Goal: Ask a question

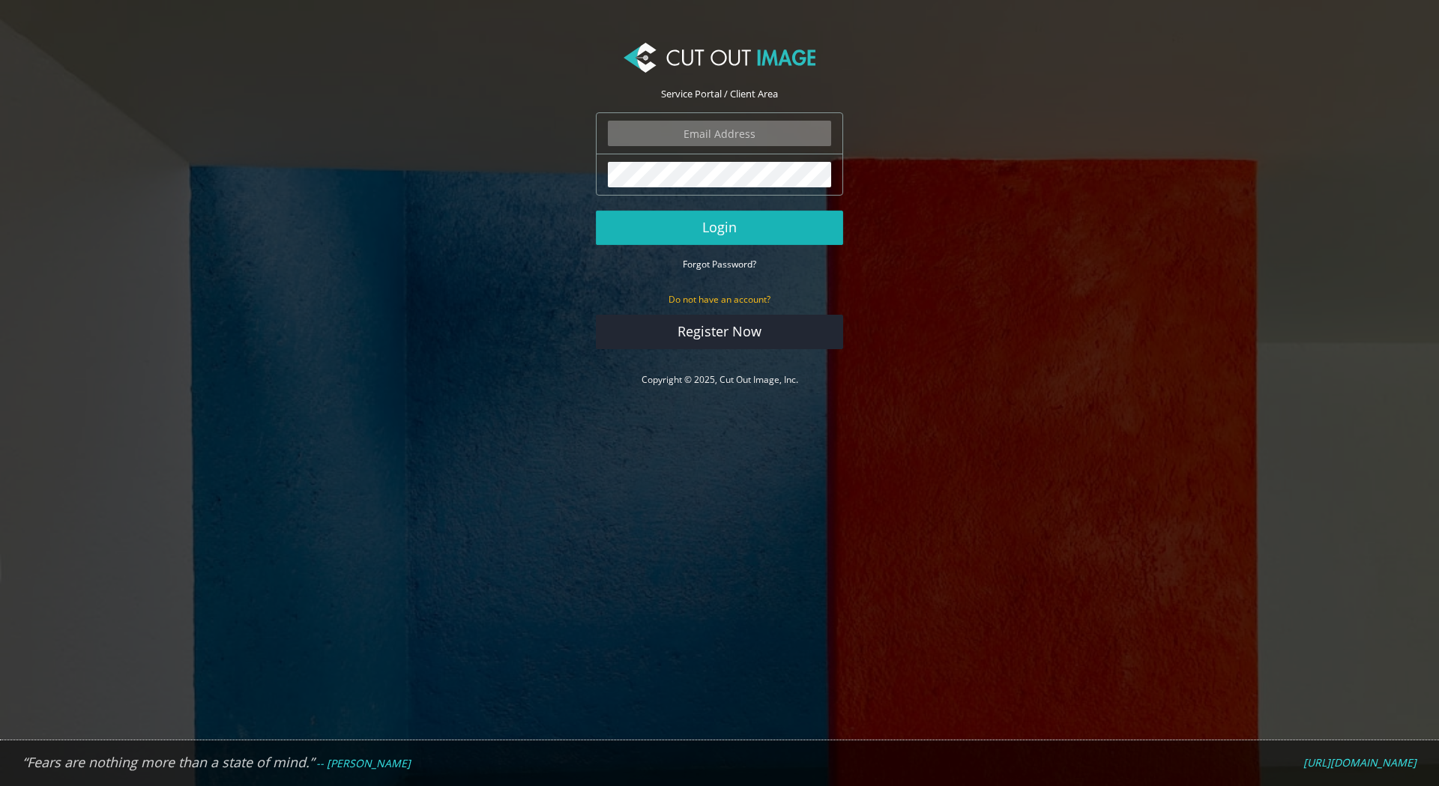
type input "expstudios@gmail.com"
click at [742, 235] on button "Login" at bounding box center [719, 228] width 247 height 34
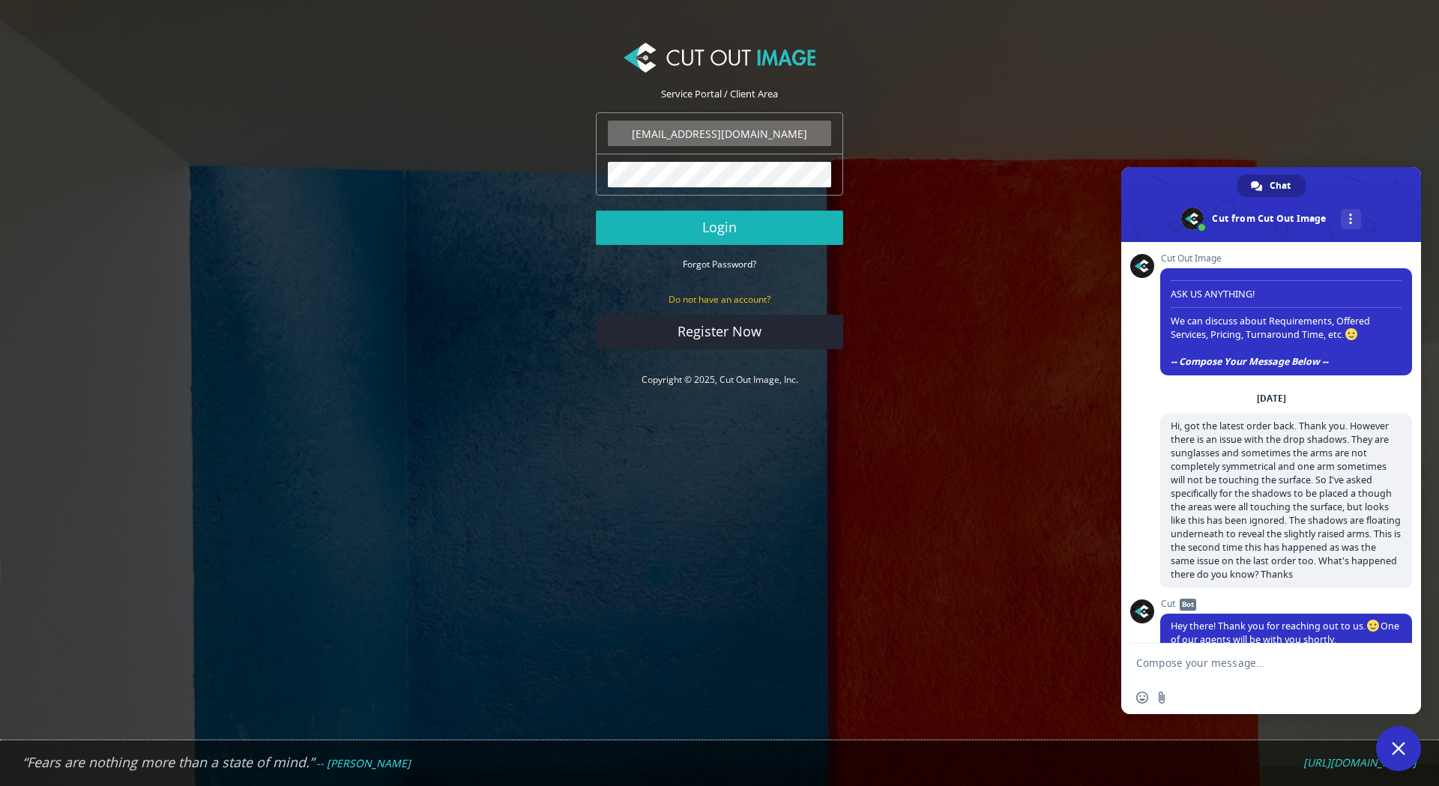
scroll to position [1712, 0]
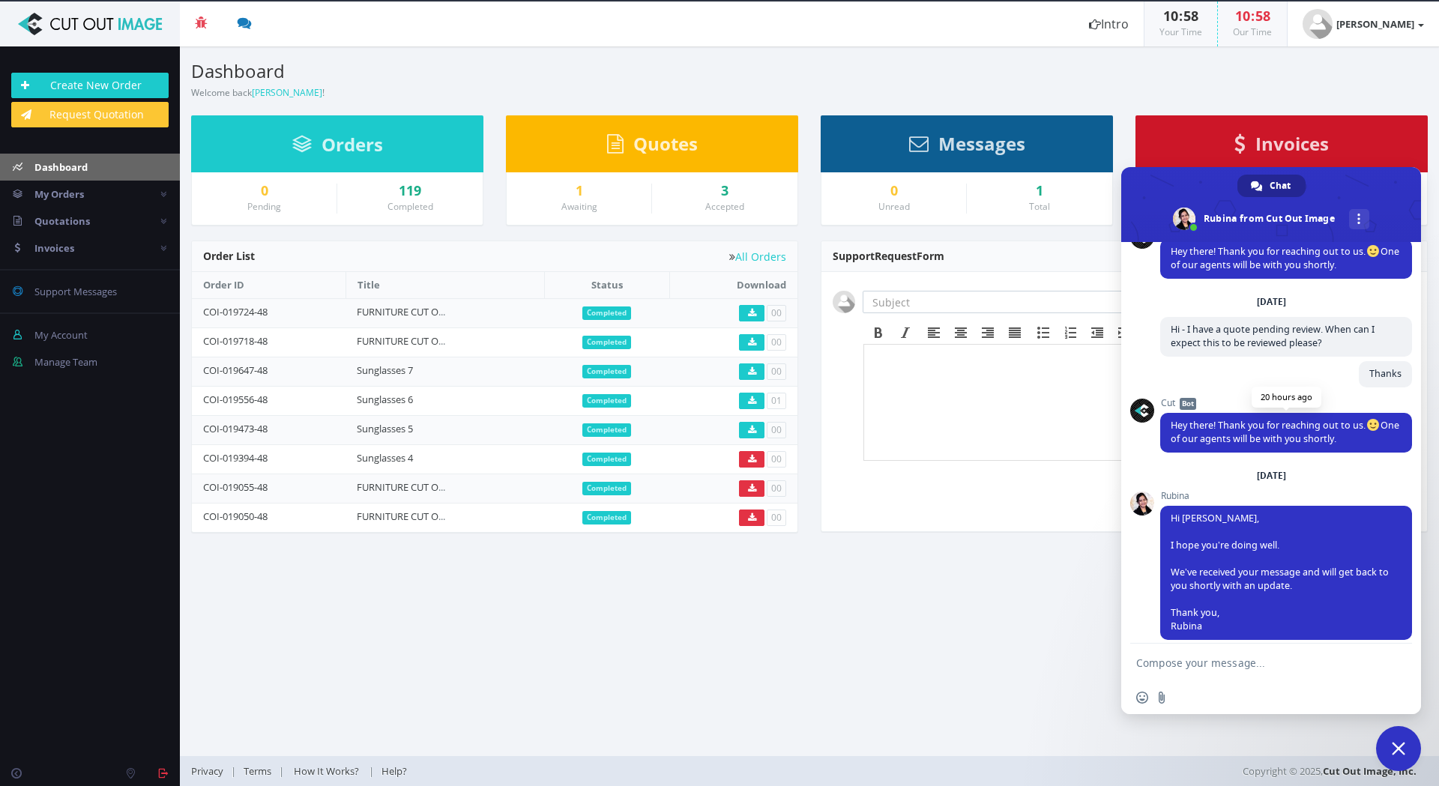
scroll to position [1824, 0]
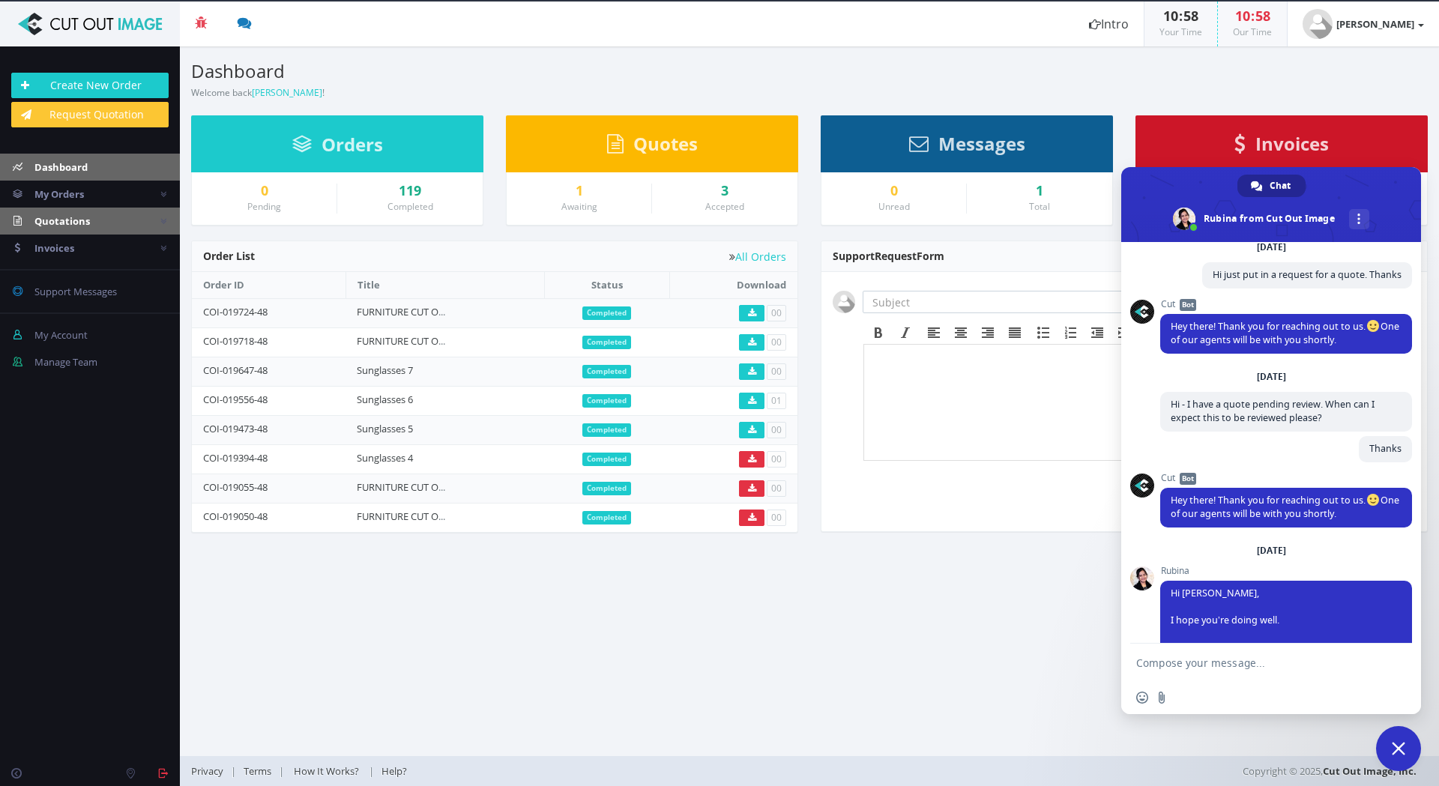
click at [65, 216] on span "Quotations" at bounding box center [61, 220] width 55 height 13
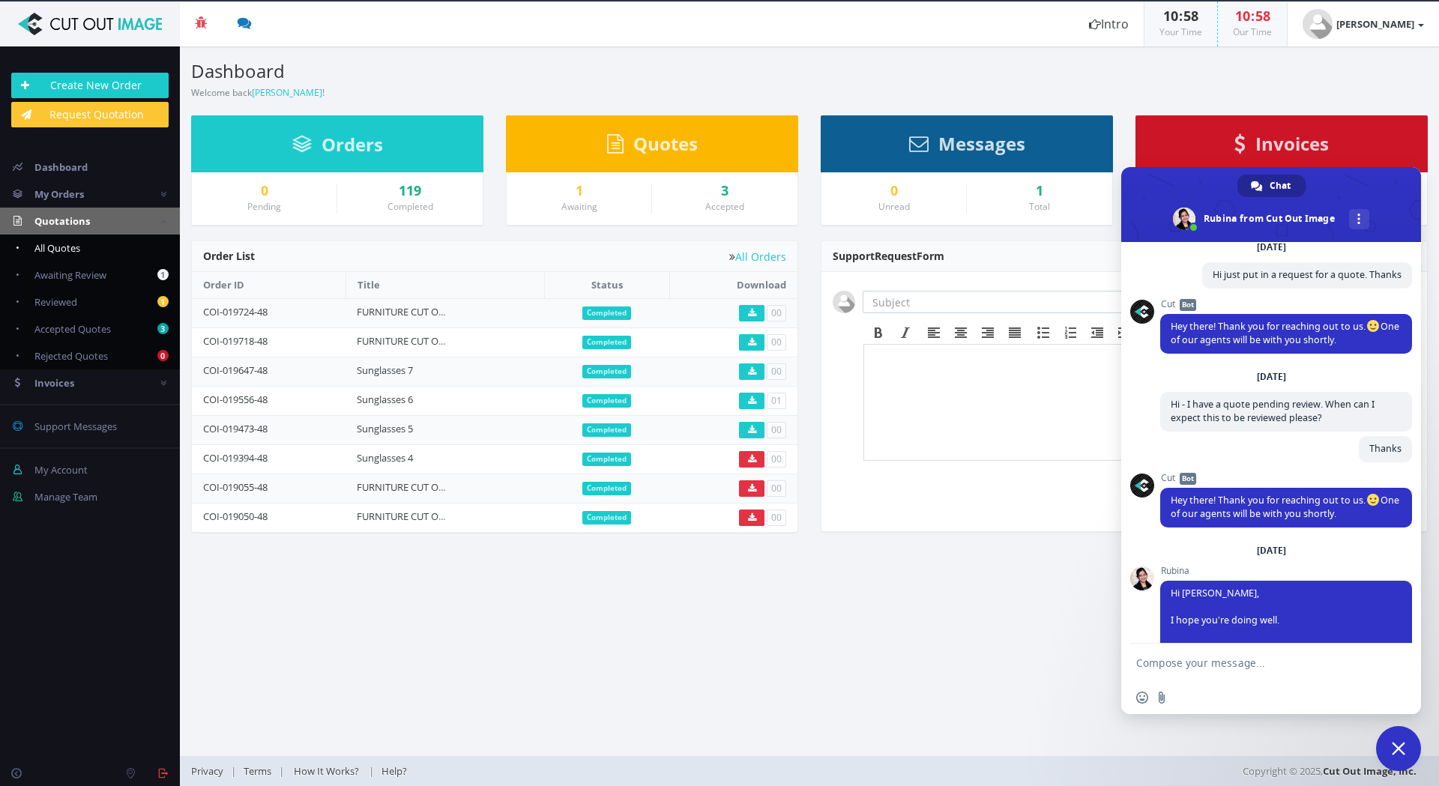
click at [74, 244] on span "All Quotes" at bounding box center [57, 247] width 46 height 13
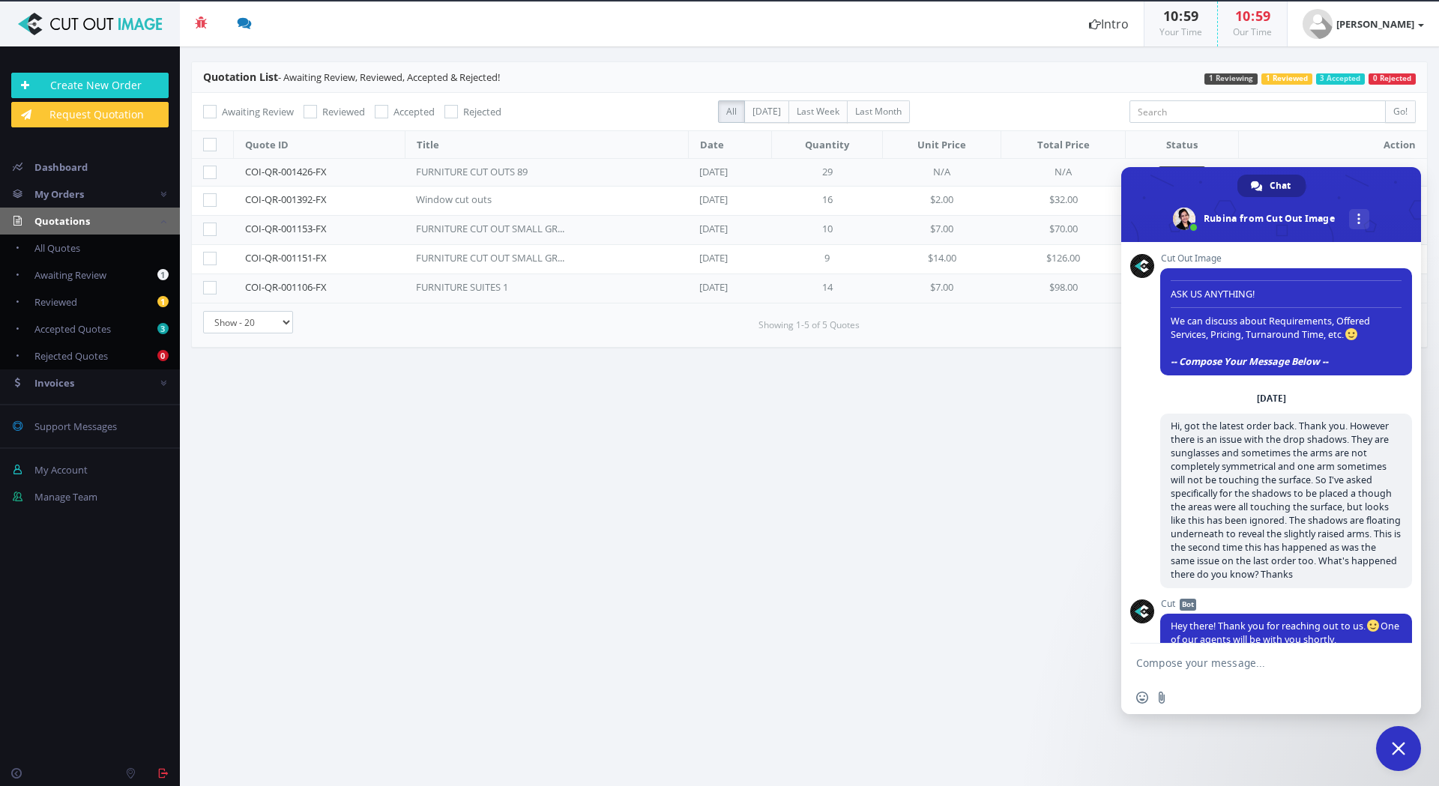
scroll to position [1899, 0]
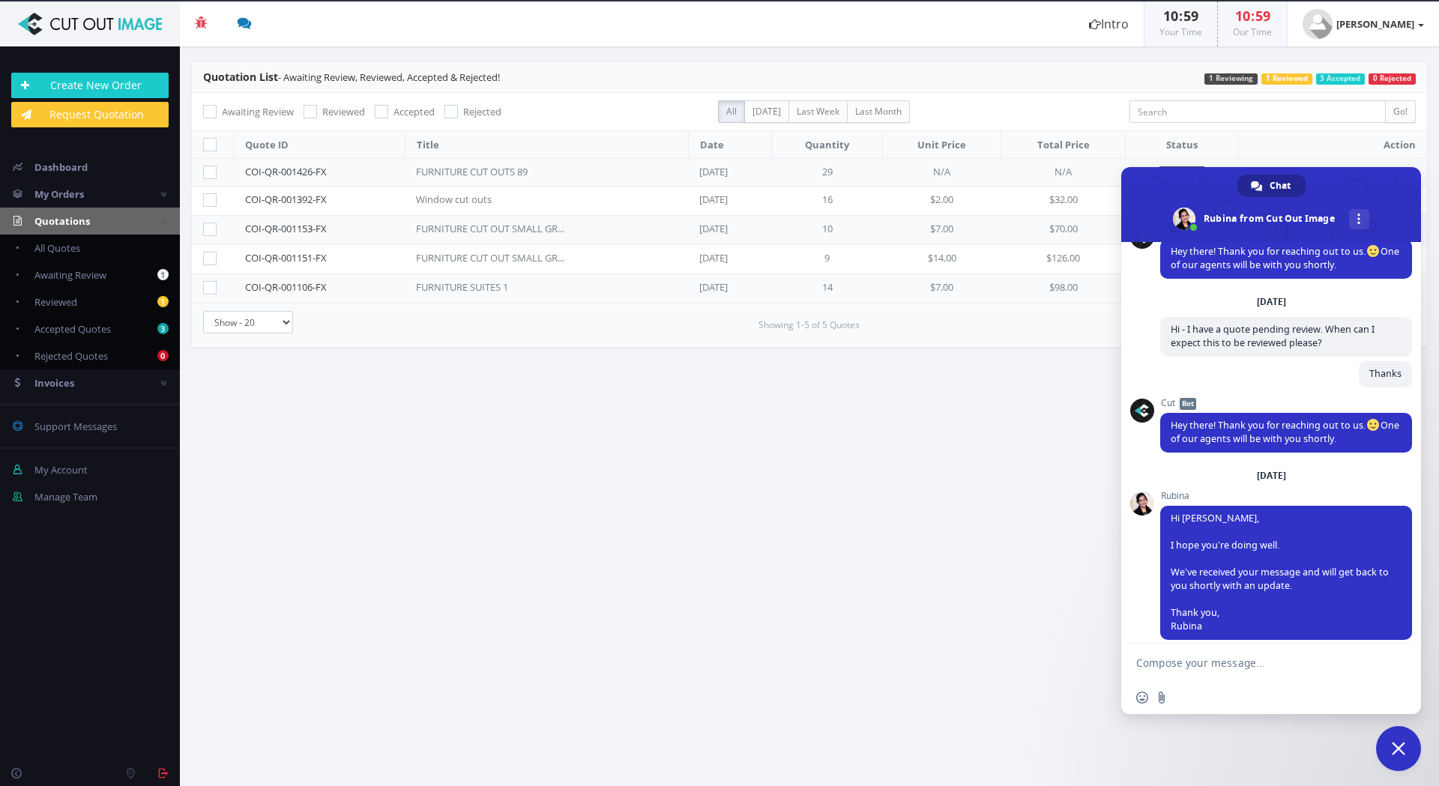
click at [1394, 725] on section "Quotation List - Awaiting Review, Reviewed, Accepted & Rejected! 0 Rejected 3 A…" at bounding box center [809, 416] width 1259 height 740
click at [1401, 744] on span "Close chat" at bounding box center [1398, 748] width 13 height 13
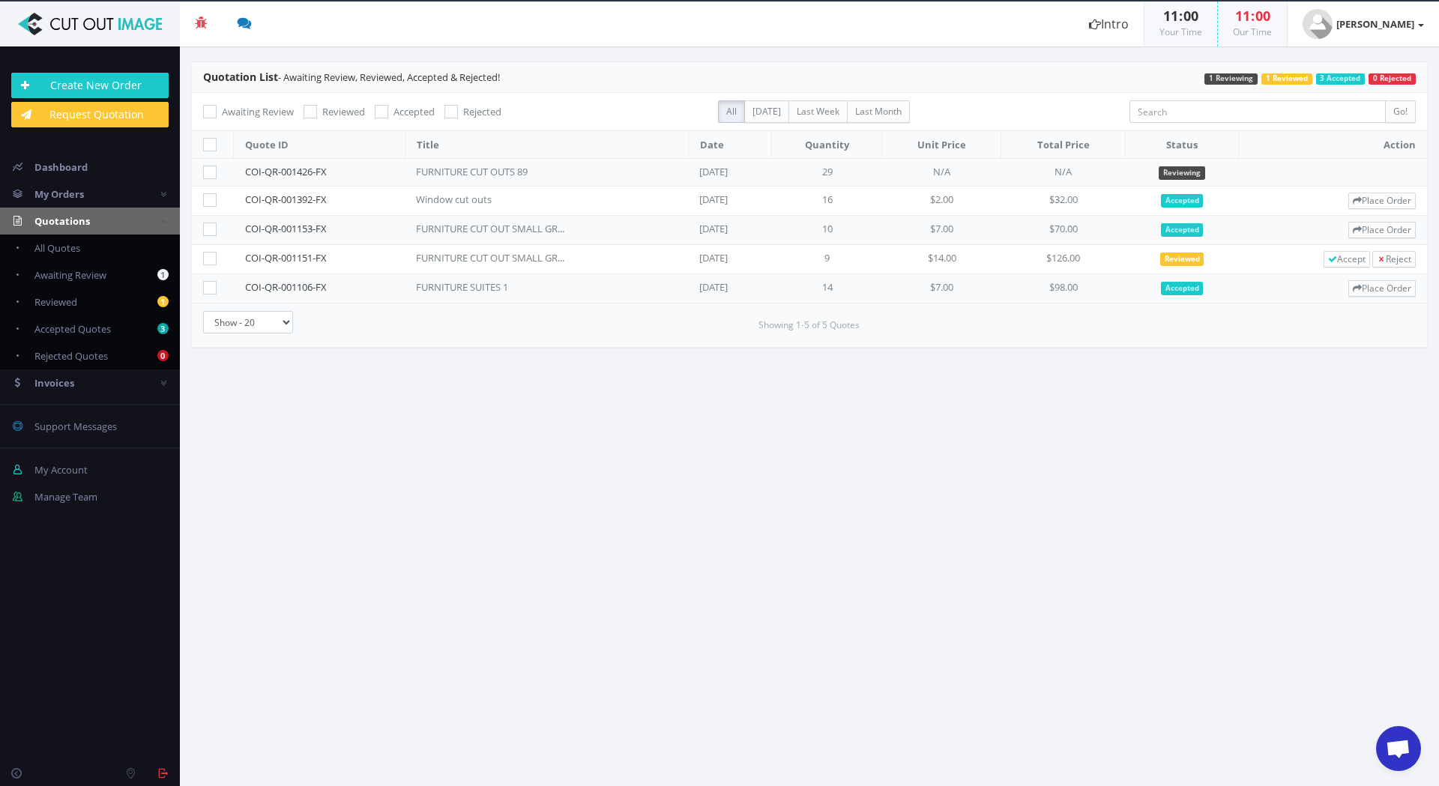
click at [1400, 744] on span "Open chat" at bounding box center [1398, 750] width 25 height 21
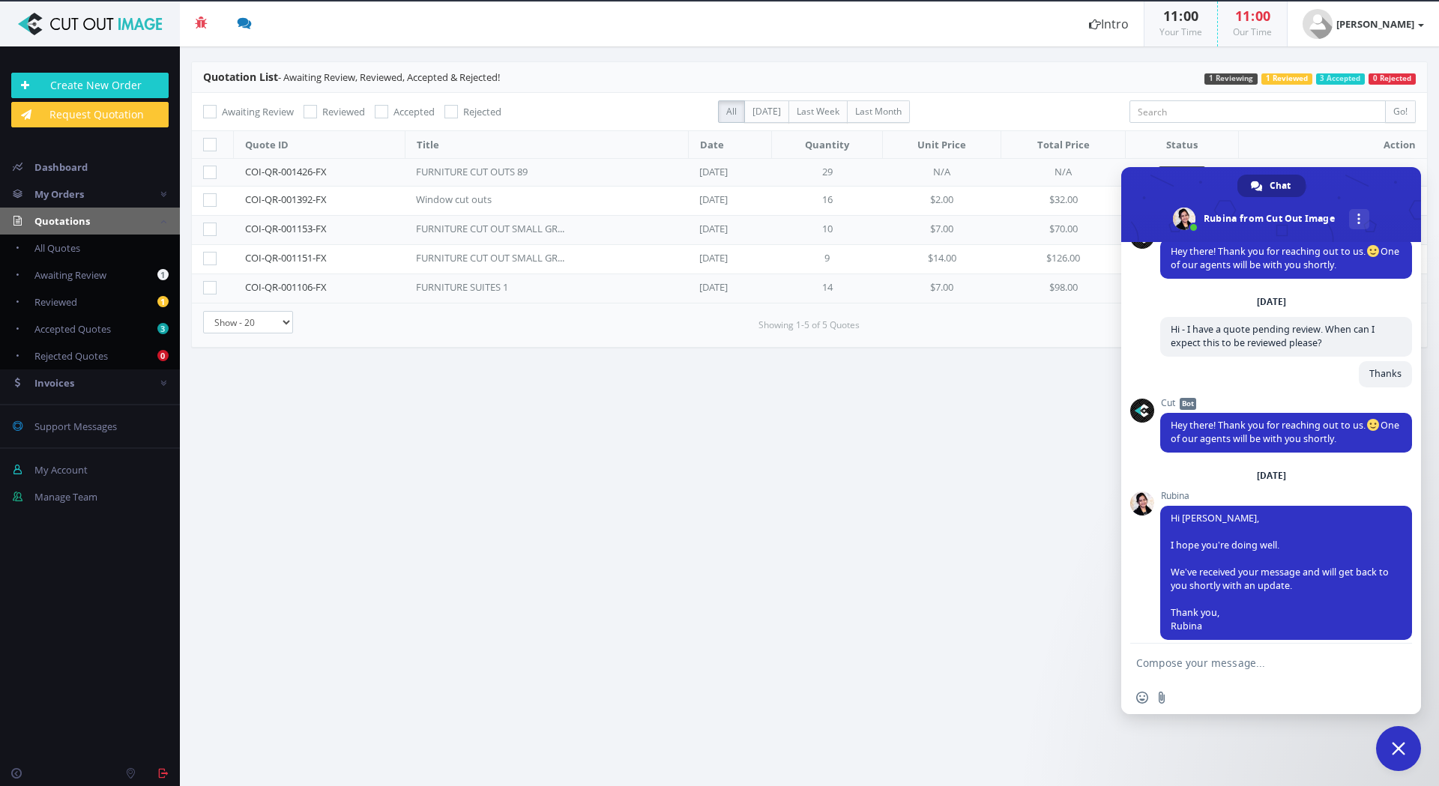
click at [943, 503] on section "Quotation List - Awaiting Review, Reviewed, Accepted & Rejected! 0 Rejected 3 A…" at bounding box center [809, 416] width 1259 height 740
click at [1257, 665] on textarea "Compose your message..." at bounding box center [1254, 663] width 237 height 13
type textarea "Is it quicker if I just submit the job, and you can get back to me if the price…"
click at [1399, 660] on span "Send" at bounding box center [1395, 660] width 11 height 11
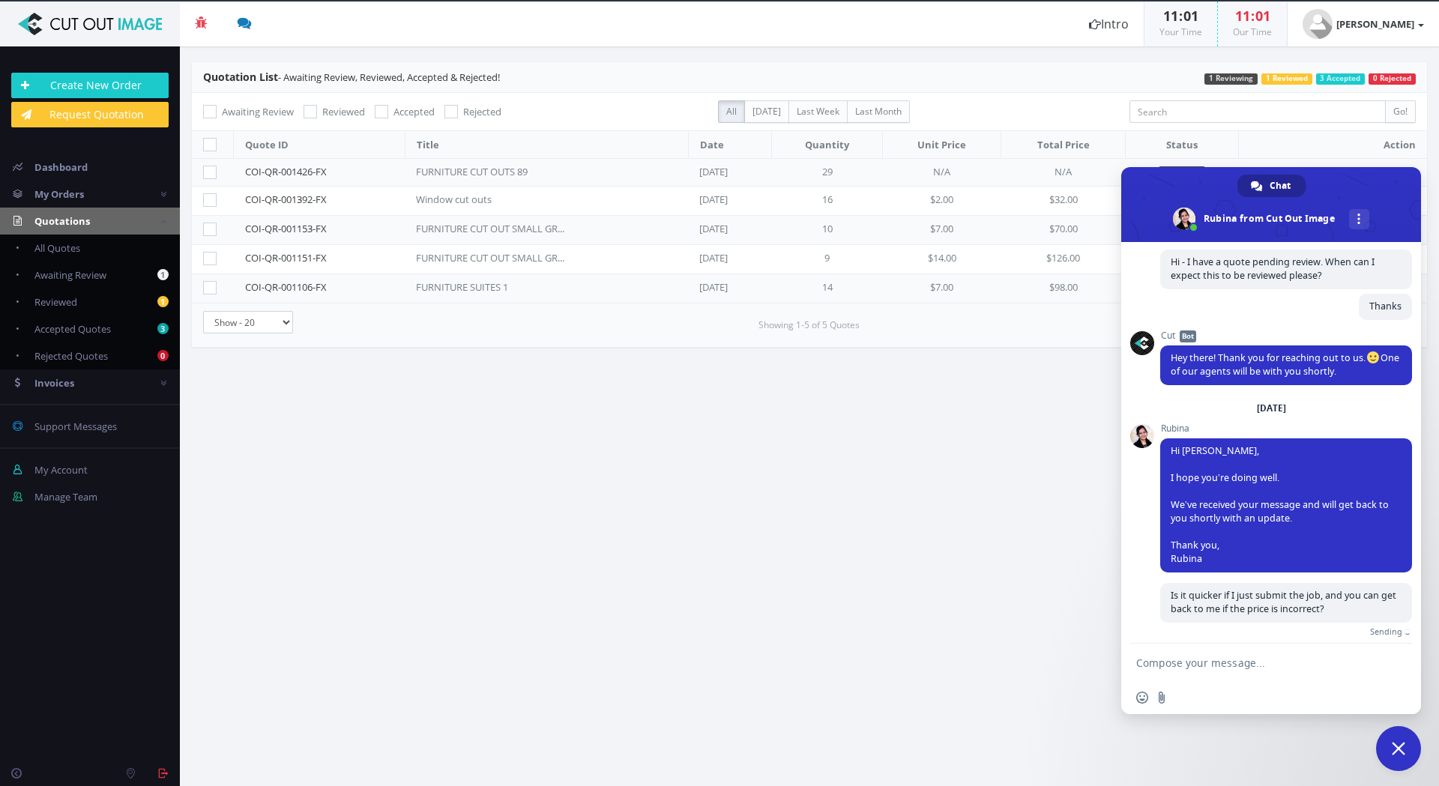
scroll to position [1950, 0]
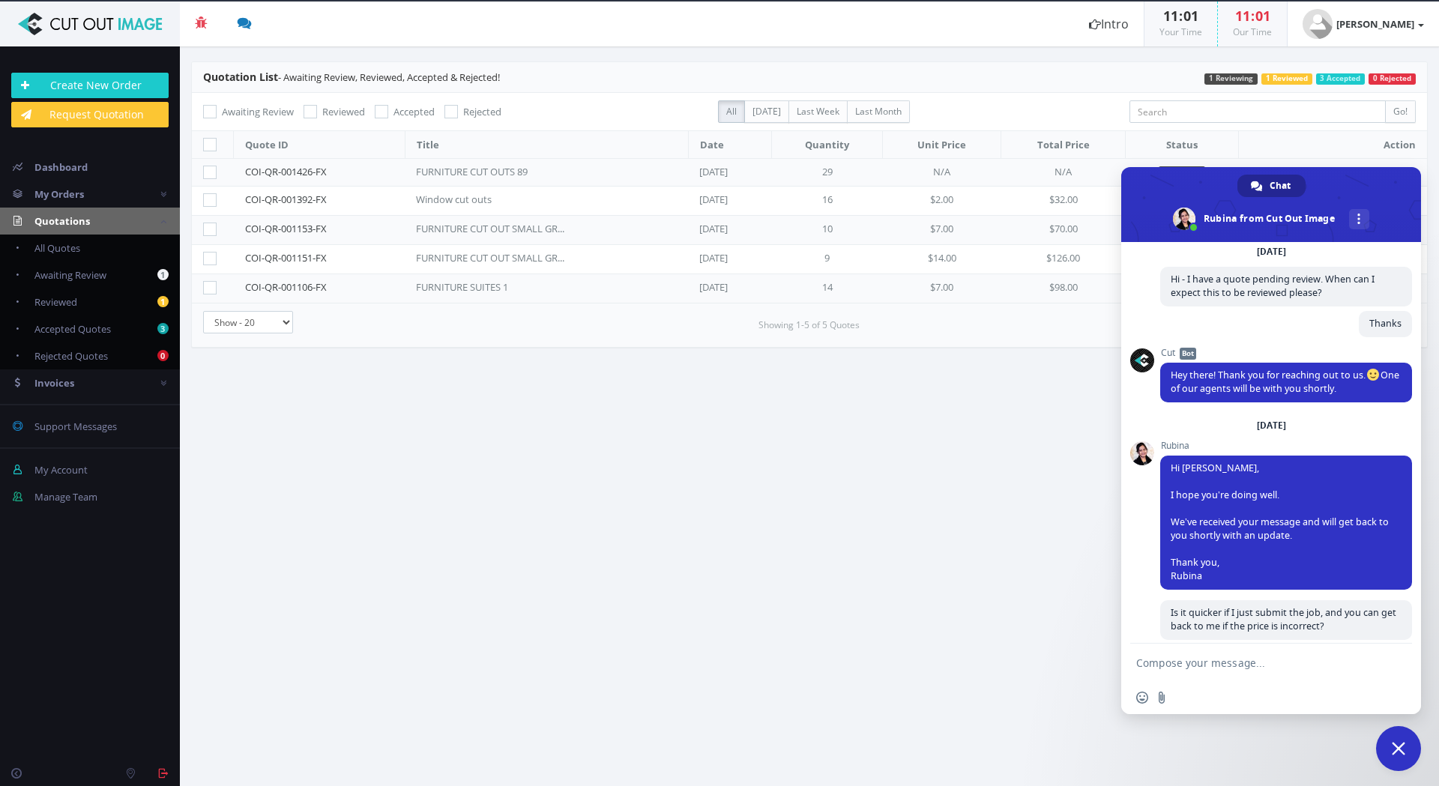
click at [1336, 661] on textarea "Compose your message..." at bounding box center [1254, 663] width 237 height 13
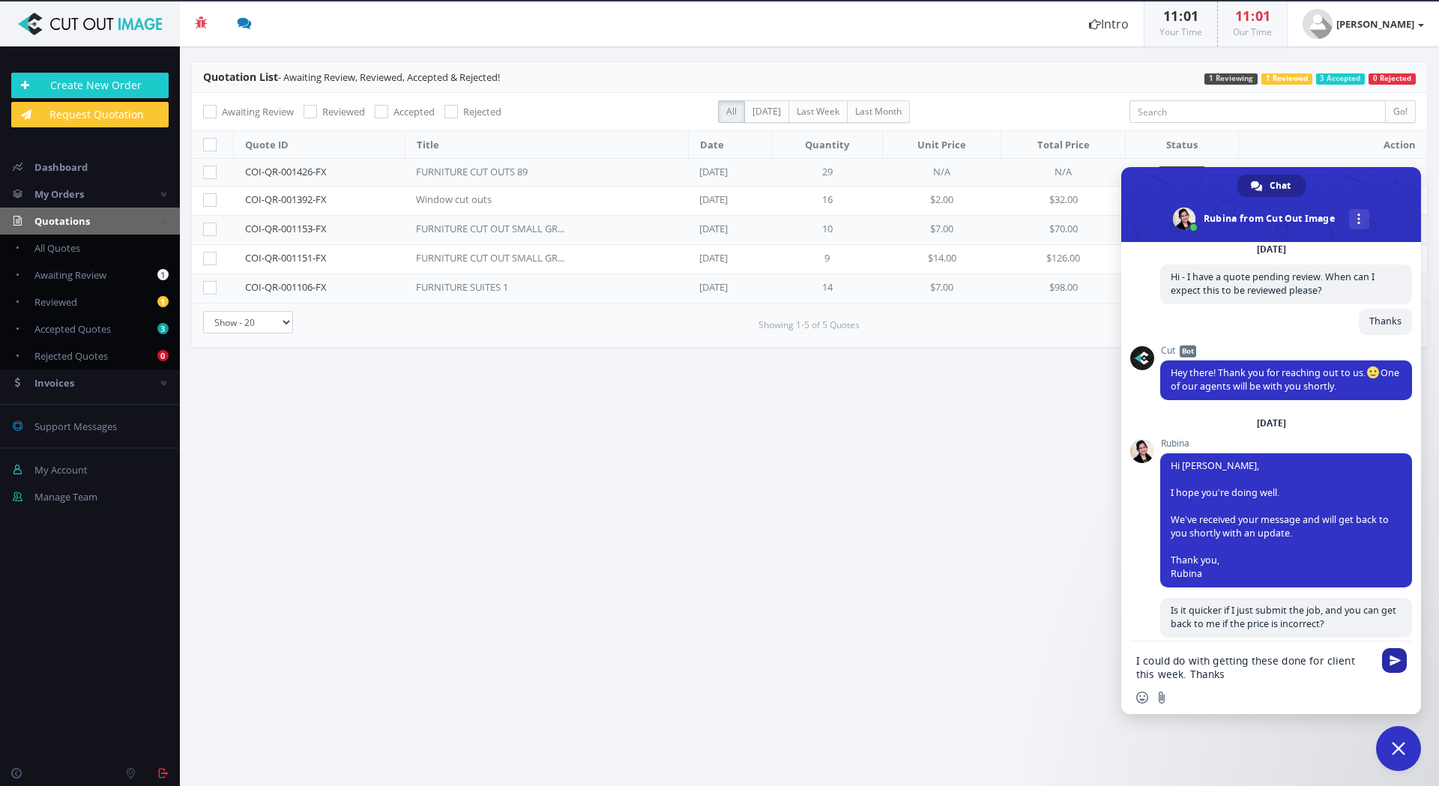
type textarea "I could do with getting these done for client this week. Thanks"
click at [1393, 656] on span "Send" at bounding box center [1395, 660] width 11 height 11
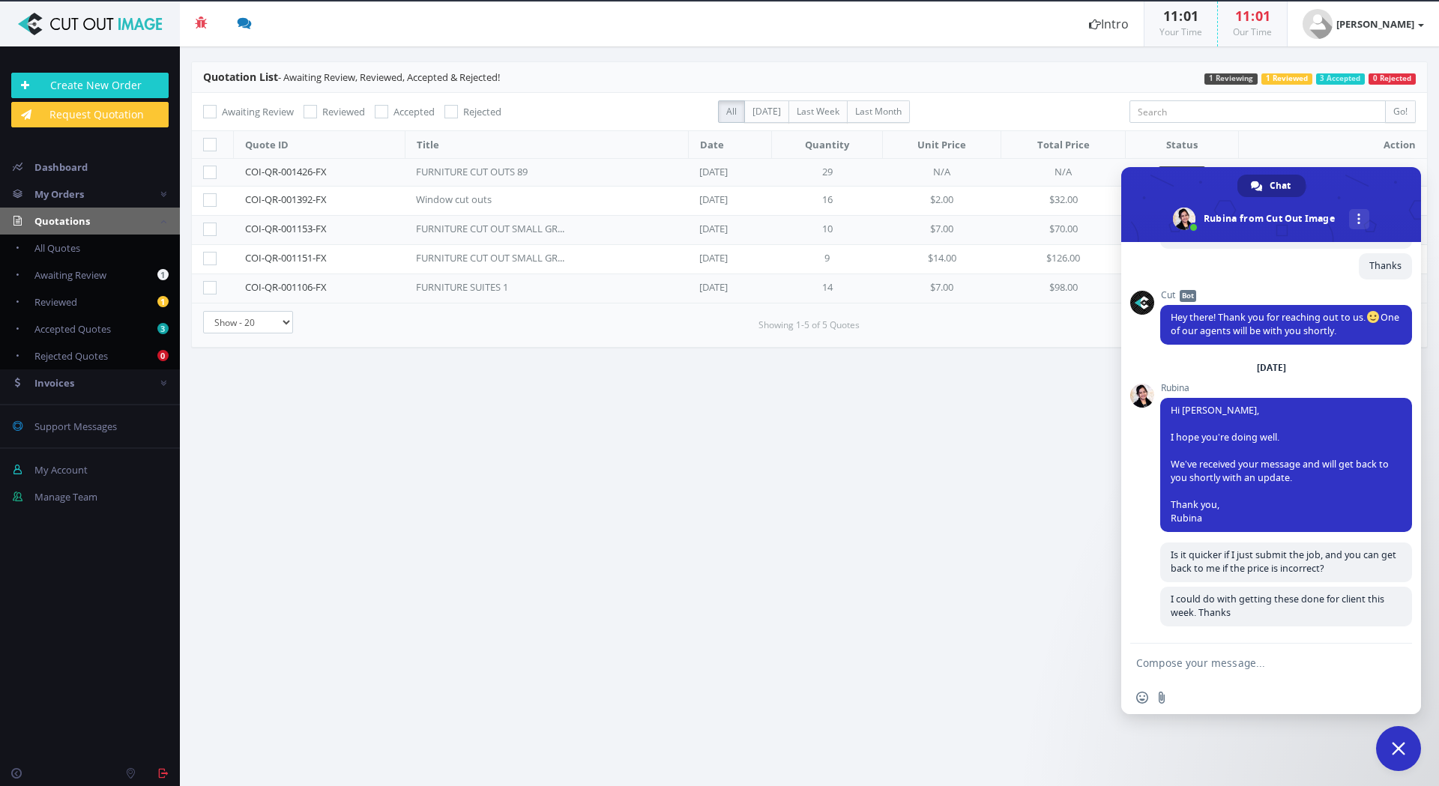
scroll to position [1994, 0]
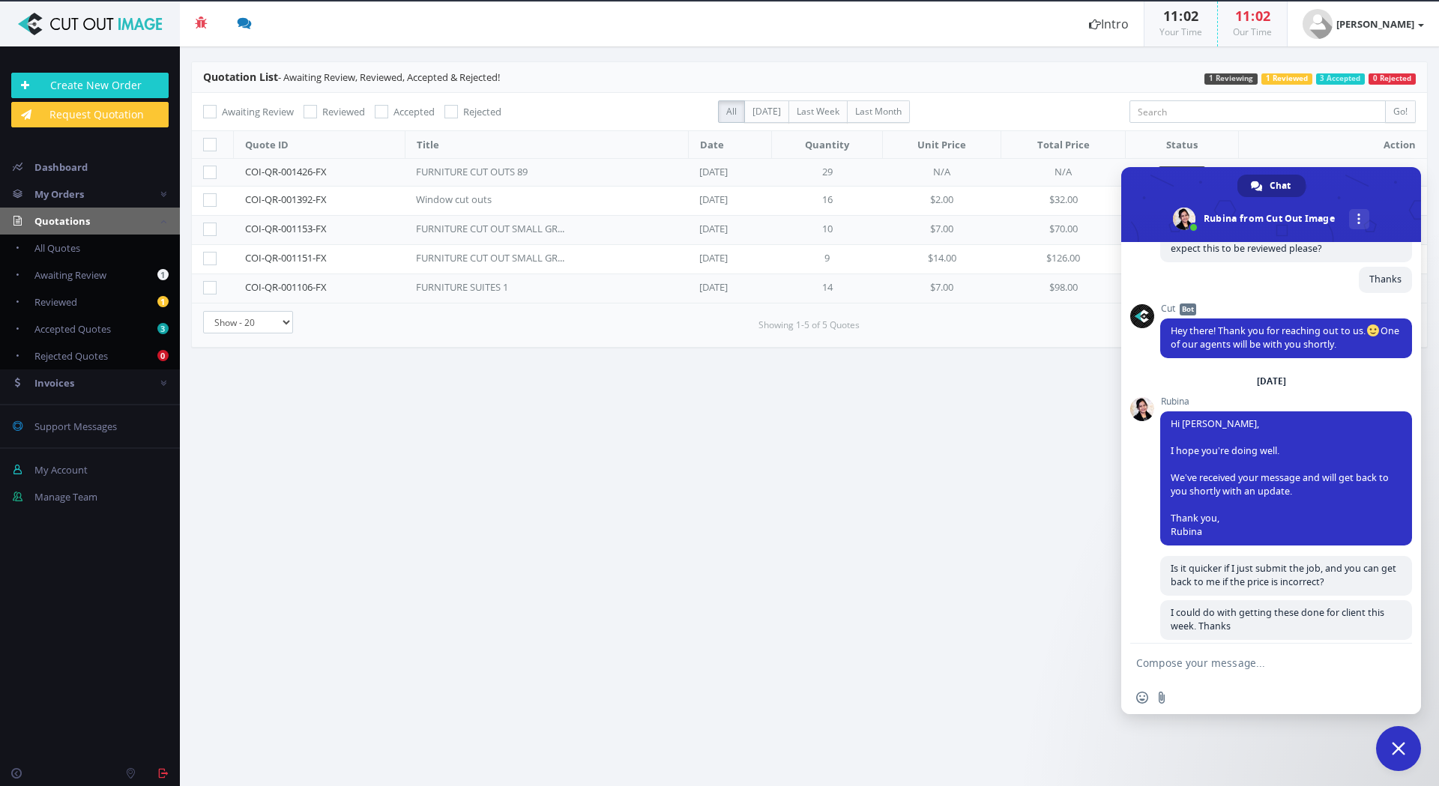
click at [678, 687] on section "Quotation List - Awaiting Review, Reviewed, Accepted & Rejected! 0 Rejected 3 A…" at bounding box center [809, 416] width 1259 height 740
